Goal: Task Accomplishment & Management: Manage account settings

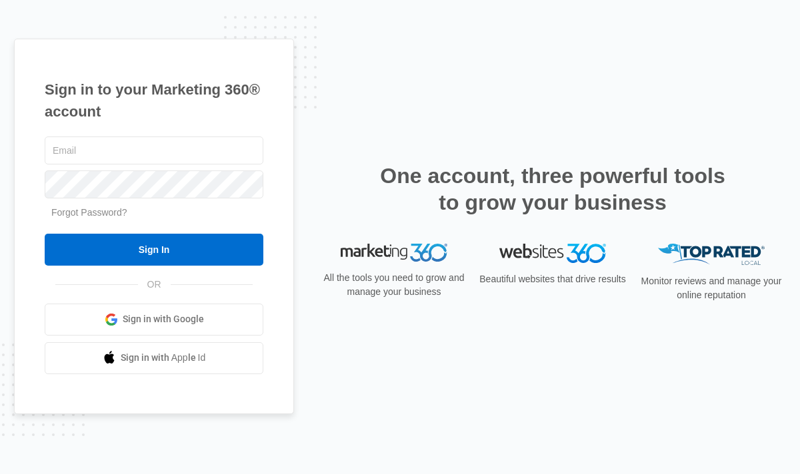
click at [104, 211] on link "Forgot Password?" at bounding box center [89, 212] width 76 height 11
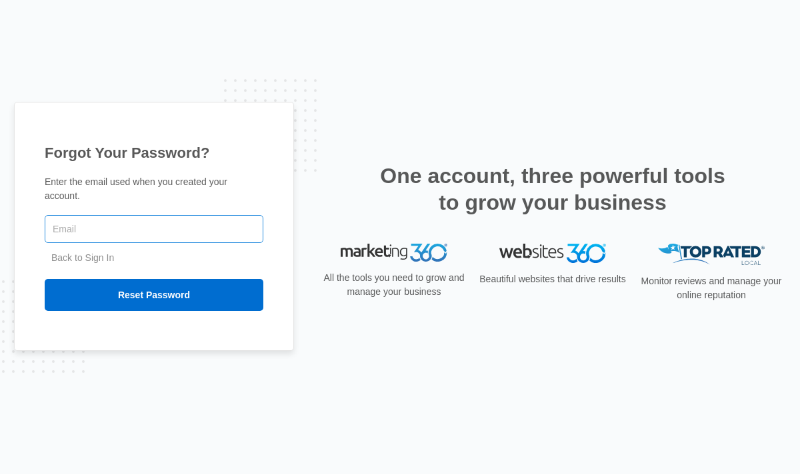
click at [137, 235] on input "text" at bounding box center [154, 229] width 219 height 28
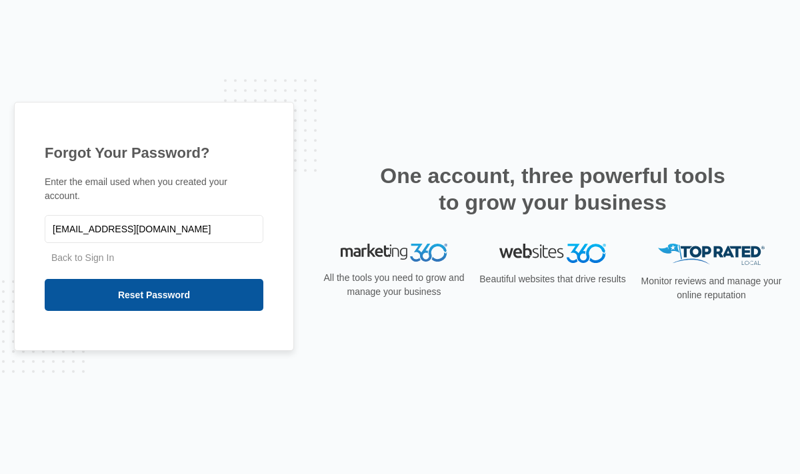
type input "[EMAIL_ADDRESS][DOMAIN_NAME]"
click at [199, 293] on input "Reset Password" at bounding box center [154, 295] width 219 height 32
